Goal: Information Seeking & Learning: Find specific fact

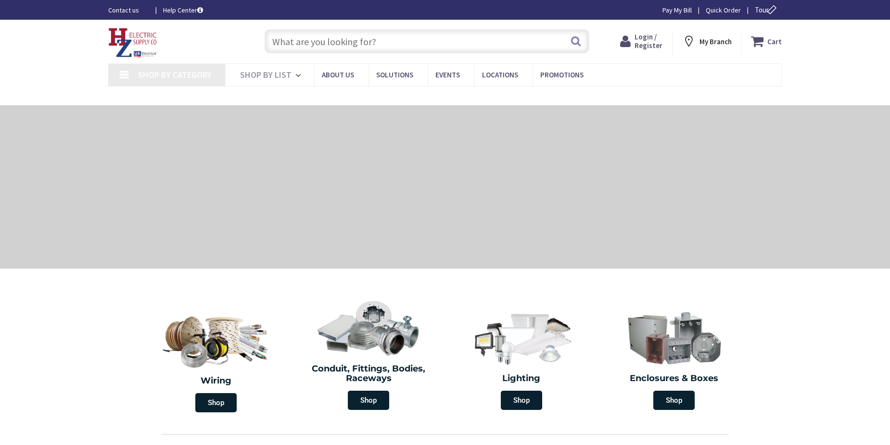
type input "[STREET_ADDRESS]"
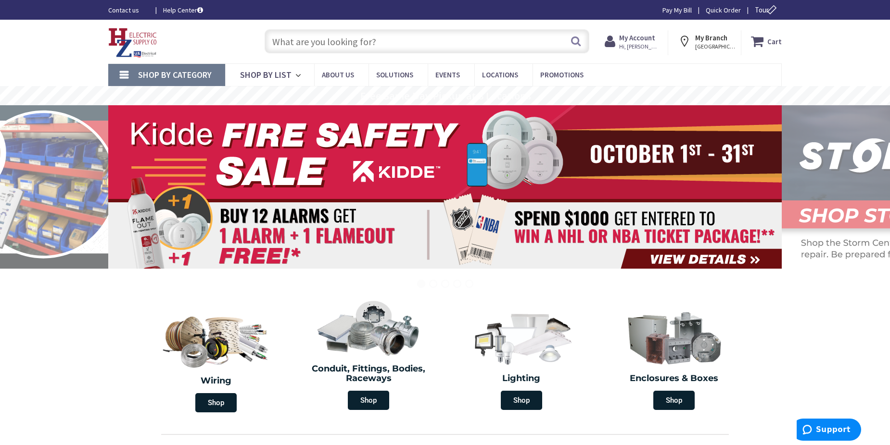
click at [370, 40] on input "text" at bounding box center [426, 41] width 325 height 24
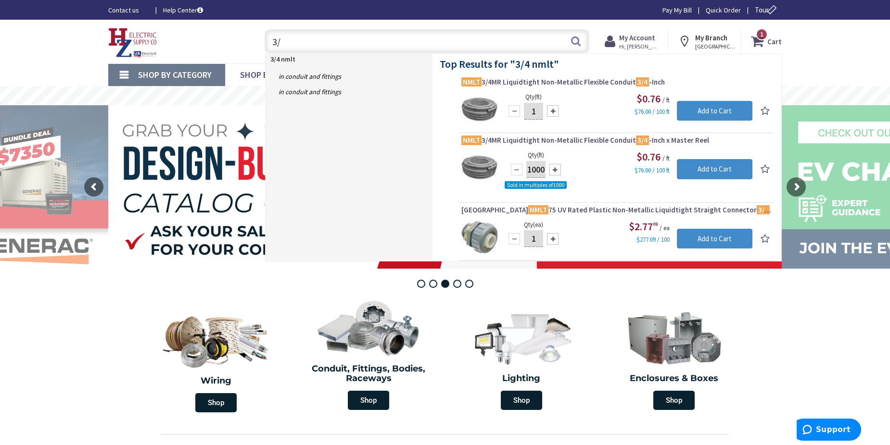
type input "3"
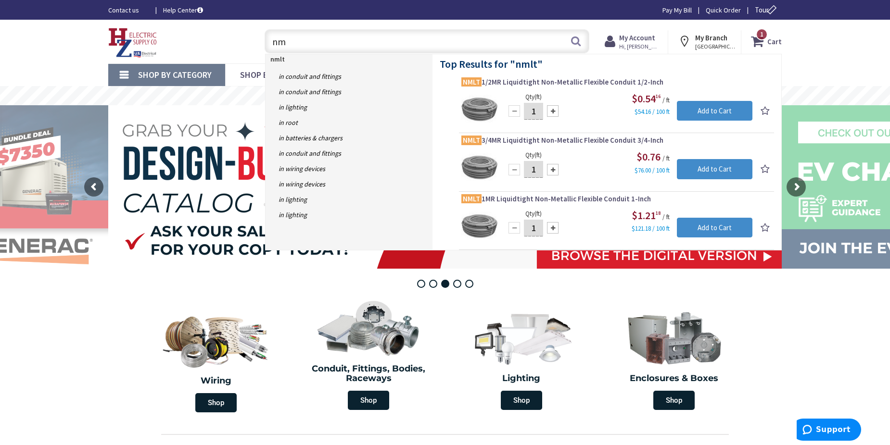
type input "n"
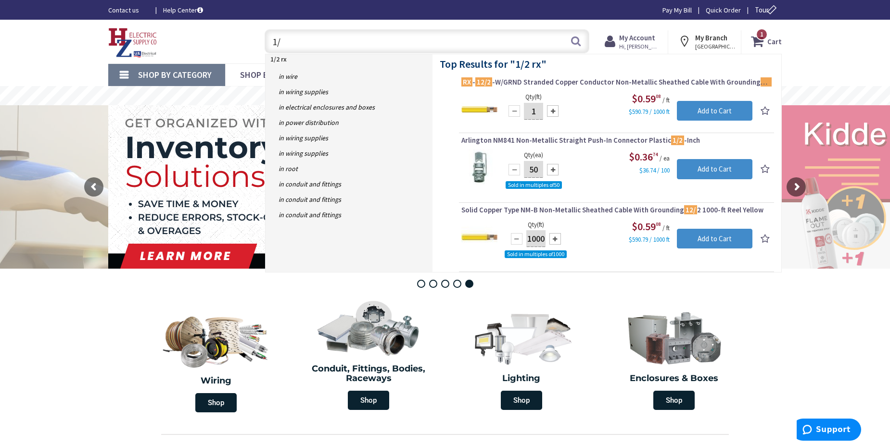
type input "1"
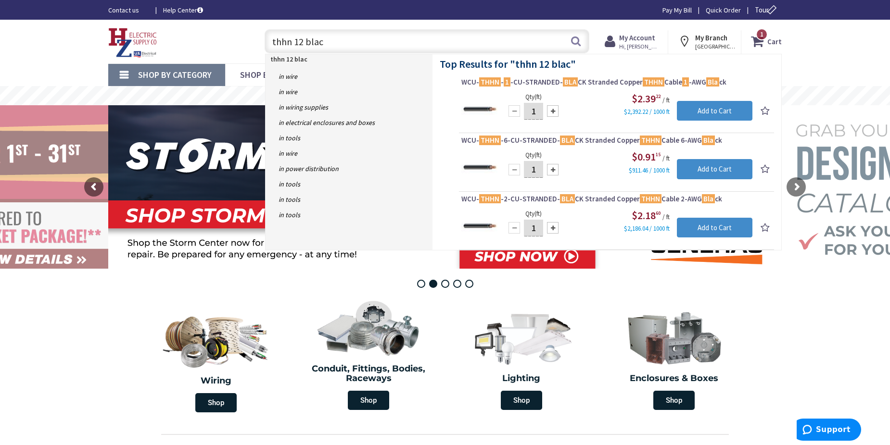
type input "thhn 12 black"
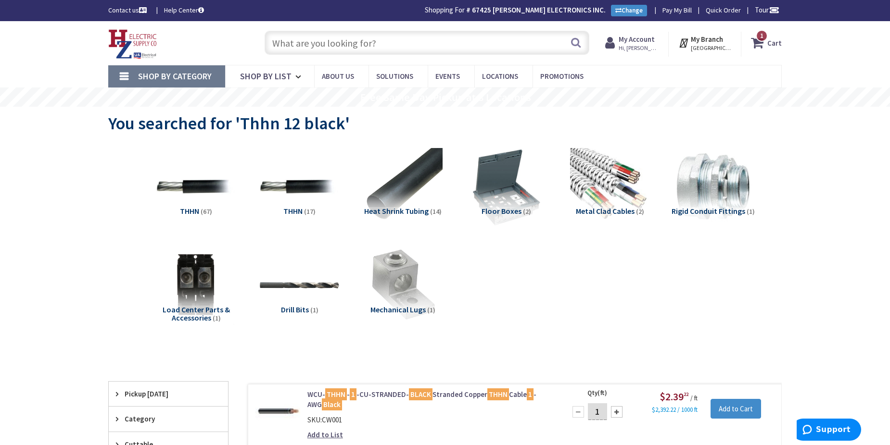
click at [398, 43] on input "text" at bounding box center [426, 43] width 325 height 24
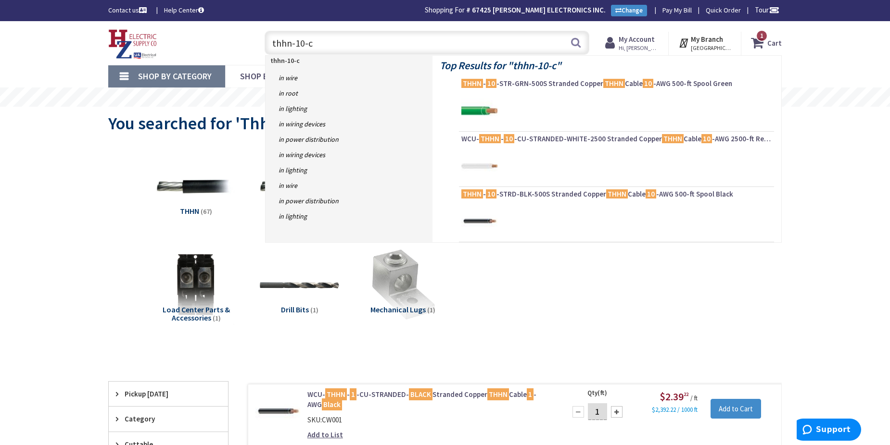
type input "thhn-10-cu"
